Goal: Check status: Check status

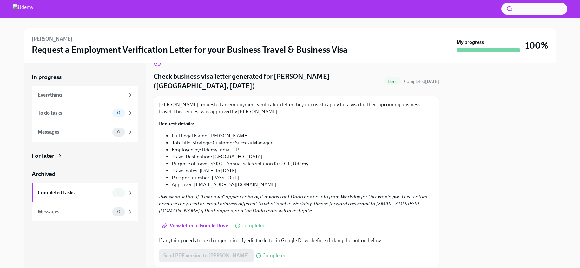
scroll to position [12, 0]
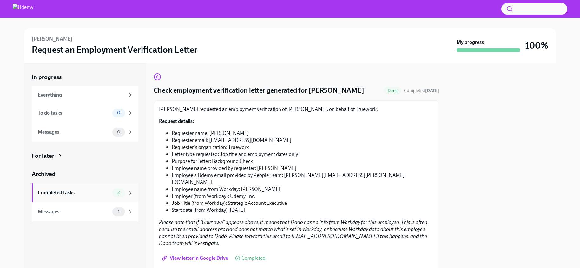
click at [49, 193] on div "Completed tasks" at bounding box center [74, 192] width 72 height 7
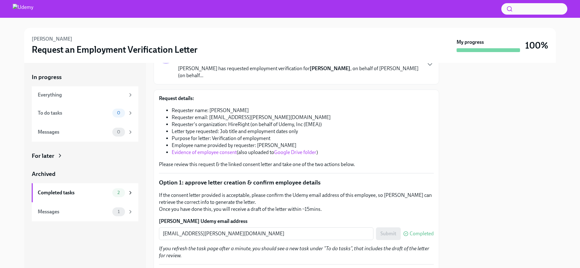
scroll to position [45, 0]
